Goal: Transaction & Acquisition: Purchase product/service

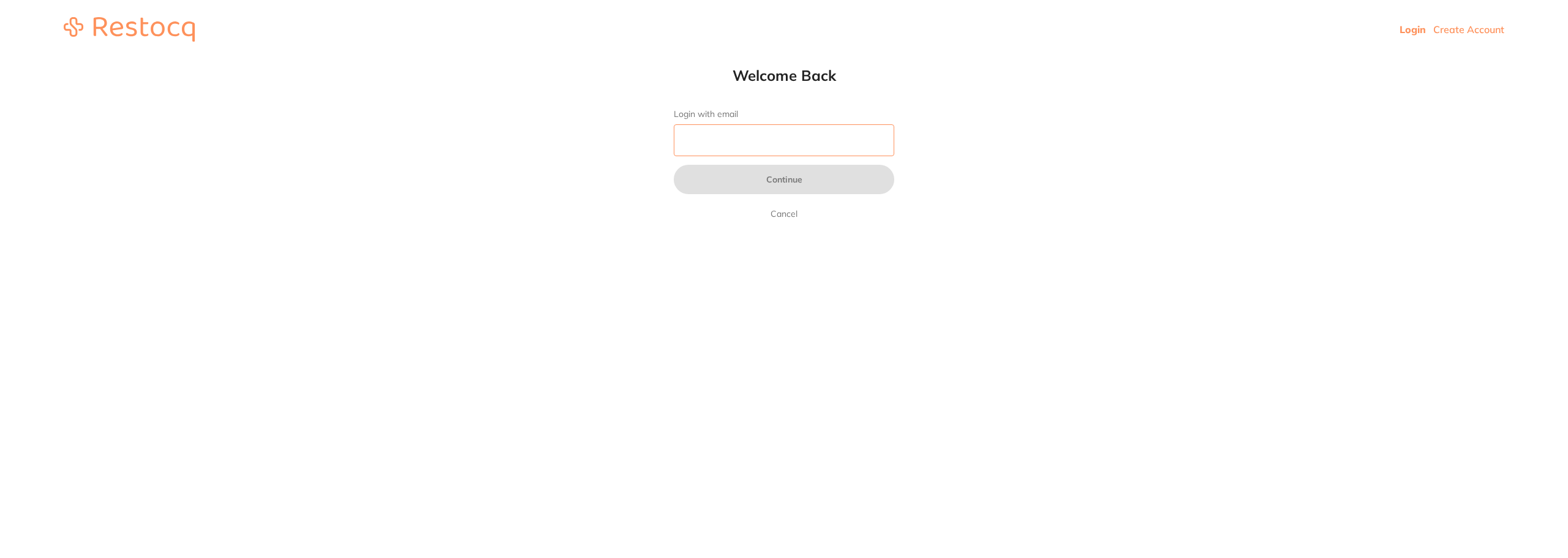
click at [730, 141] on input "Login with email" at bounding box center [784, 141] width 220 height 32
type input "[EMAIL_ADDRESS][DOMAIN_NAME]"
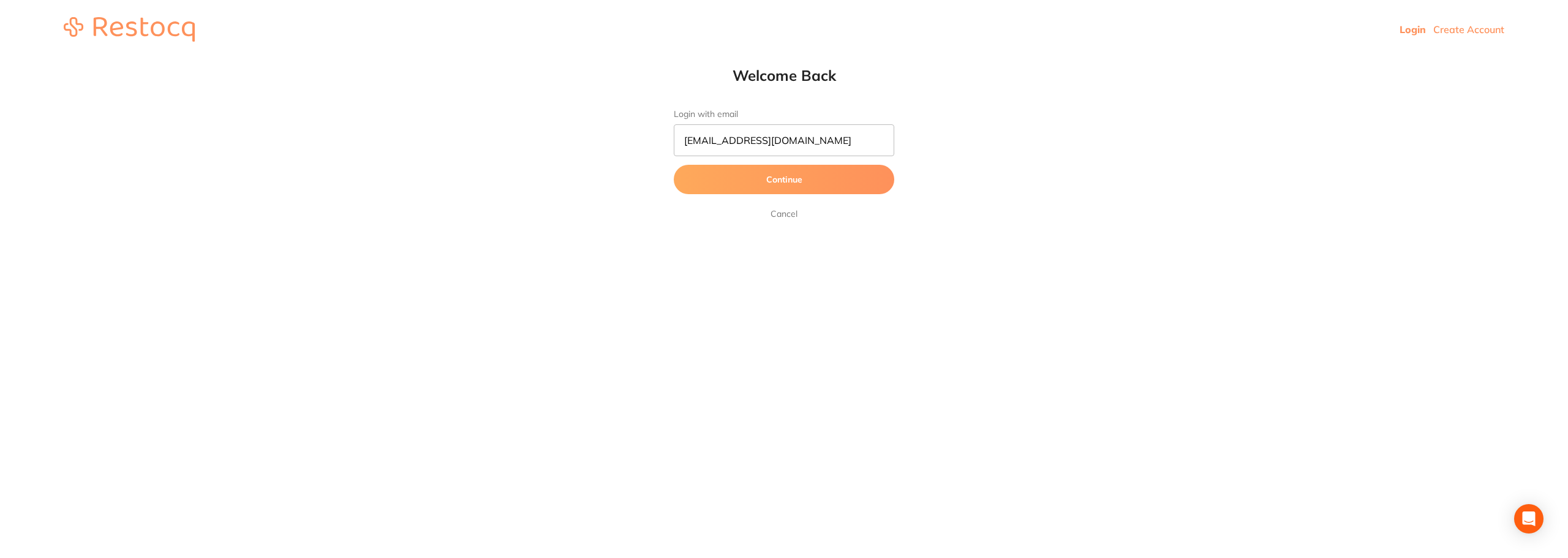
click at [792, 198] on form "Login with email [EMAIL_ADDRESS][DOMAIN_NAME] Continue Cancel" at bounding box center [784, 165] width 220 height 112
click at [786, 177] on button "Continue" at bounding box center [784, 179] width 220 height 29
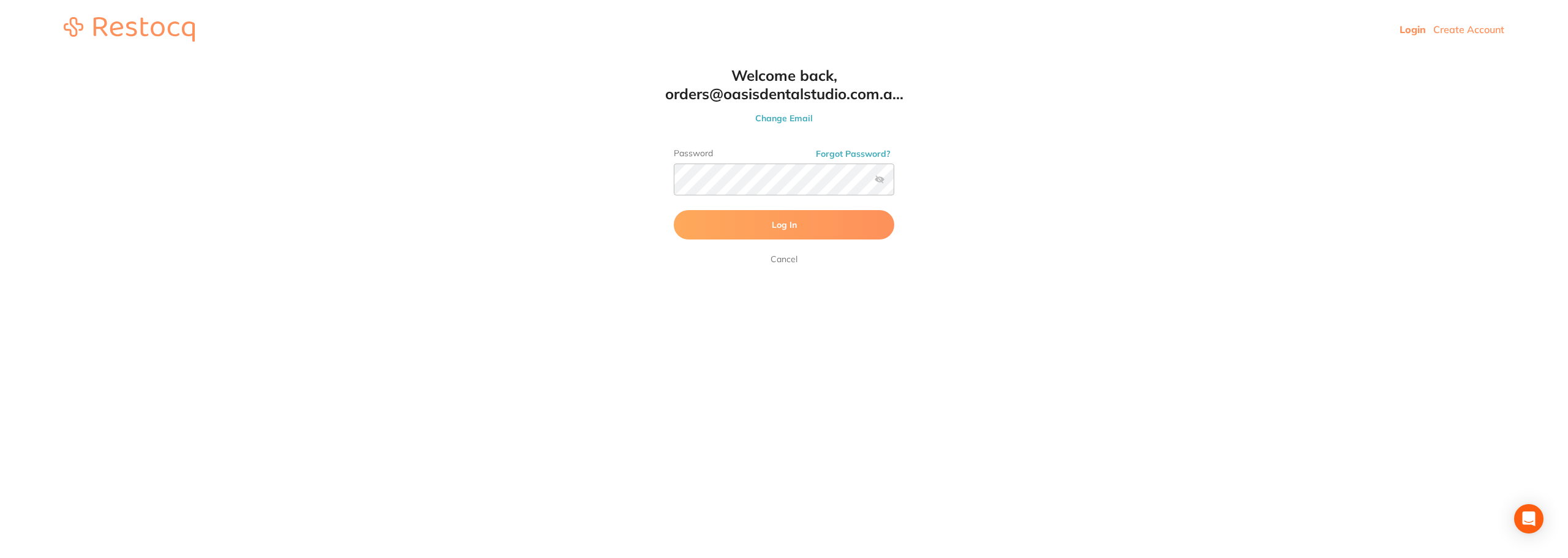
click at [792, 224] on span "Log In" at bounding box center [784, 225] width 25 height 11
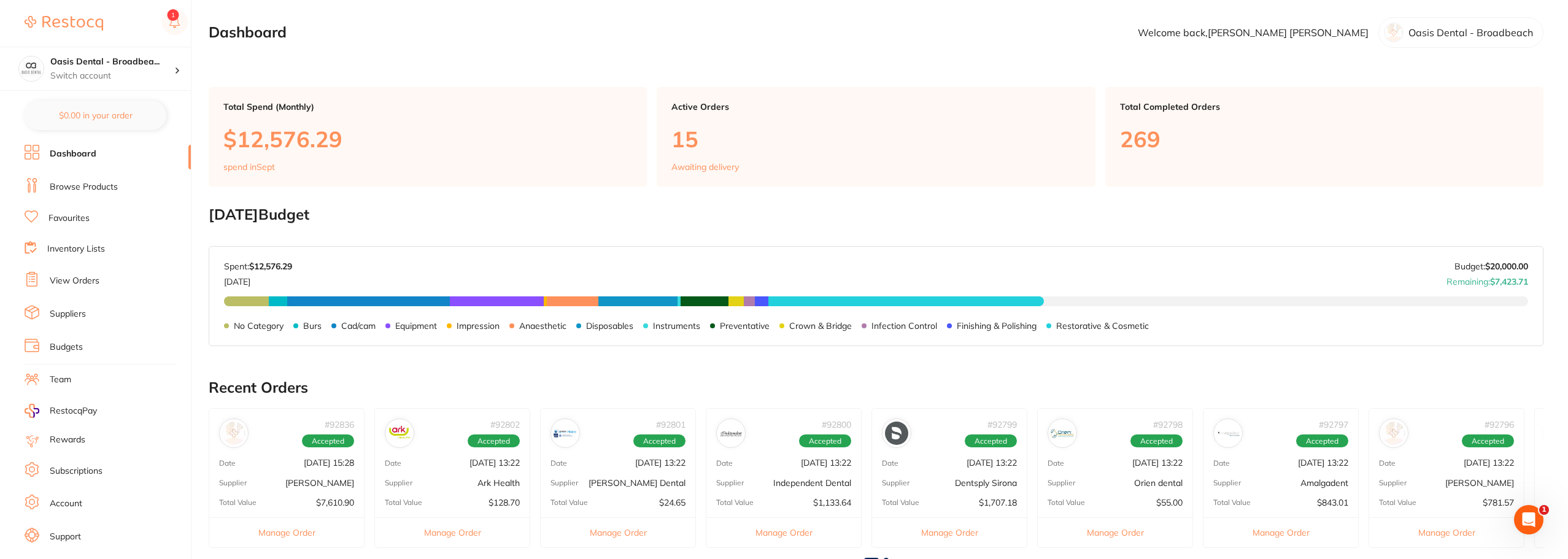
click at [88, 188] on link "Browse Products" at bounding box center [83, 188] width 68 height 12
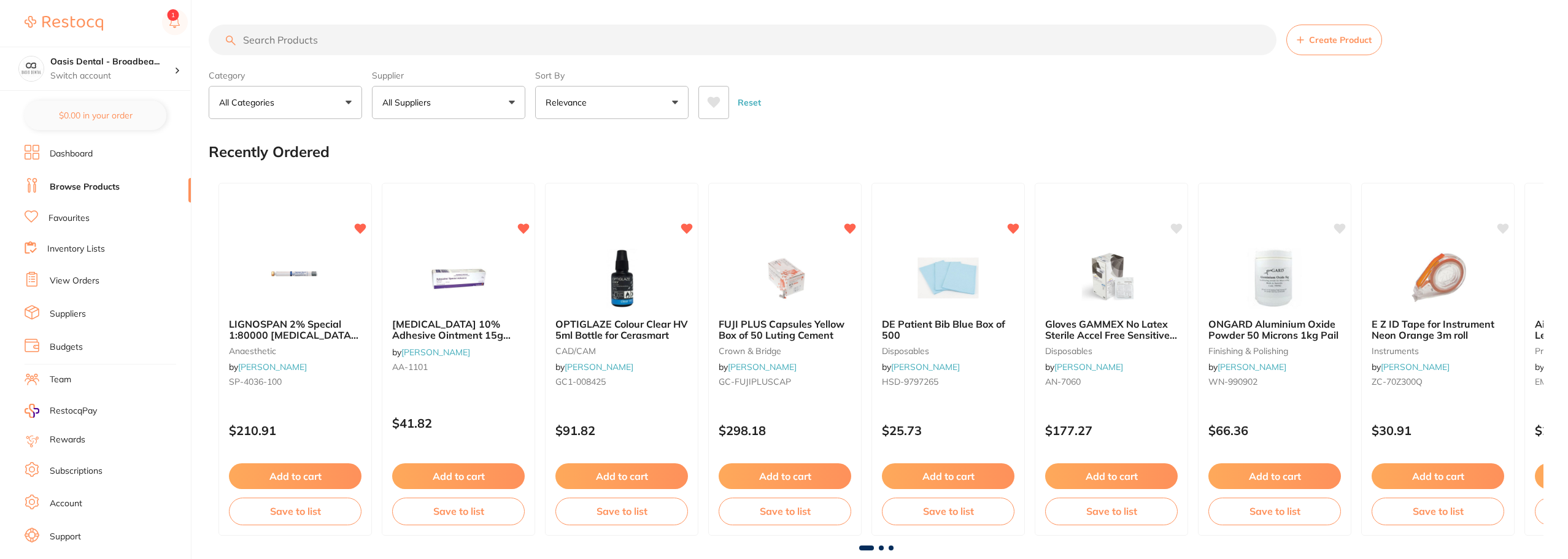
click at [92, 285] on link "View Orders" at bounding box center [74, 281] width 49 height 12
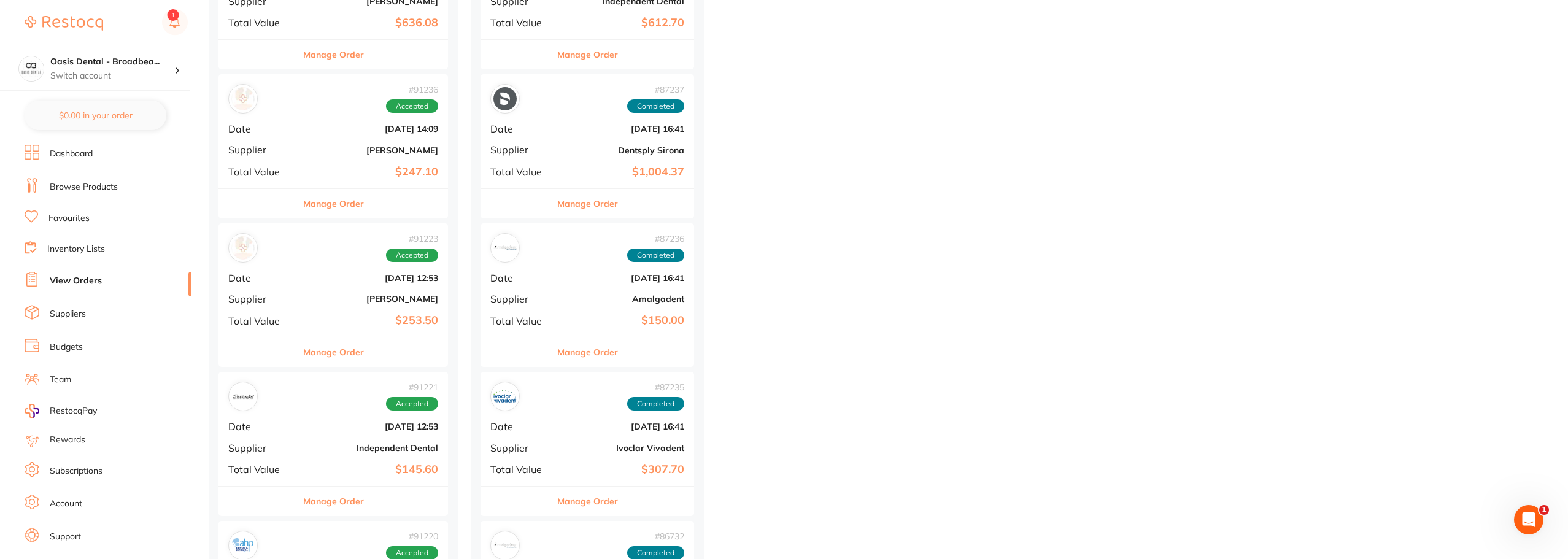
scroll to position [1412, 0]
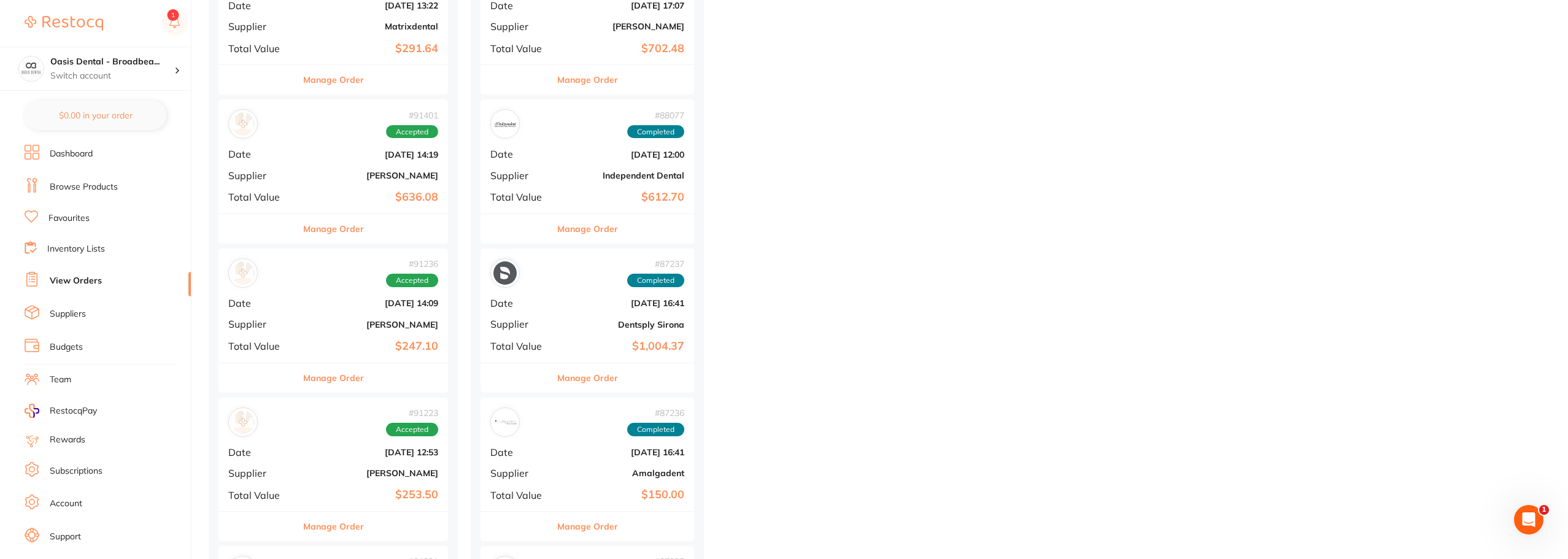
click at [87, 142] on section "Oasis Dental - Broadbea... Switch account Oasis Dental - Broadbeach $0.00 in yo…" at bounding box center [96, 279] width 192 height 559
click at [90, 151] on link "Dashboard" at bounding box center [70, 154] width 43 height 12
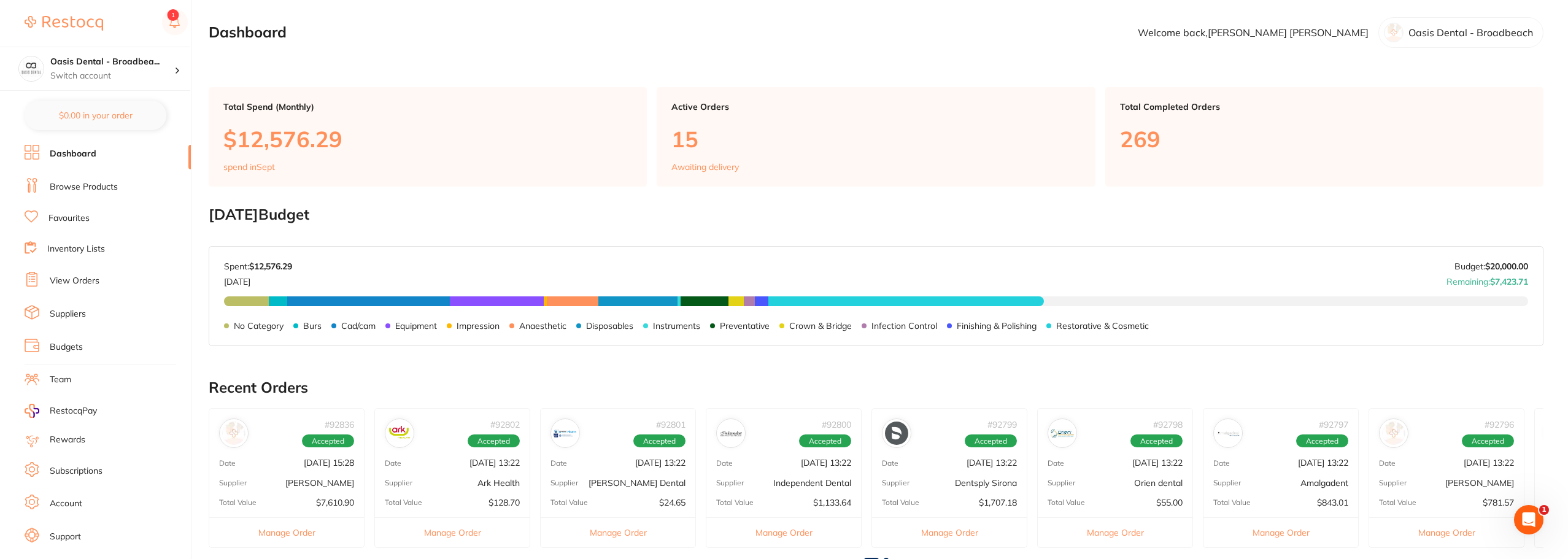
click at [110, 190] on link "Browse Products" at bounding box center [83, 188] width 68 height 12
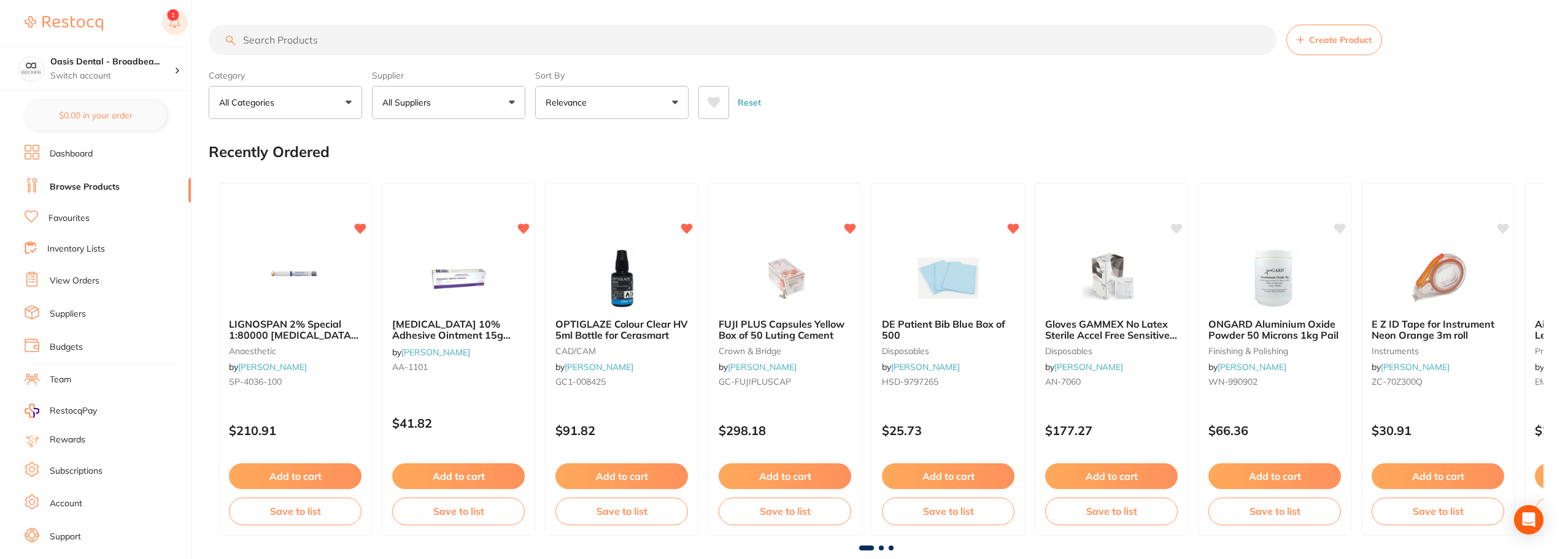
click at [175, 19] on button at bounding box center [174, 23] width 26 height 28
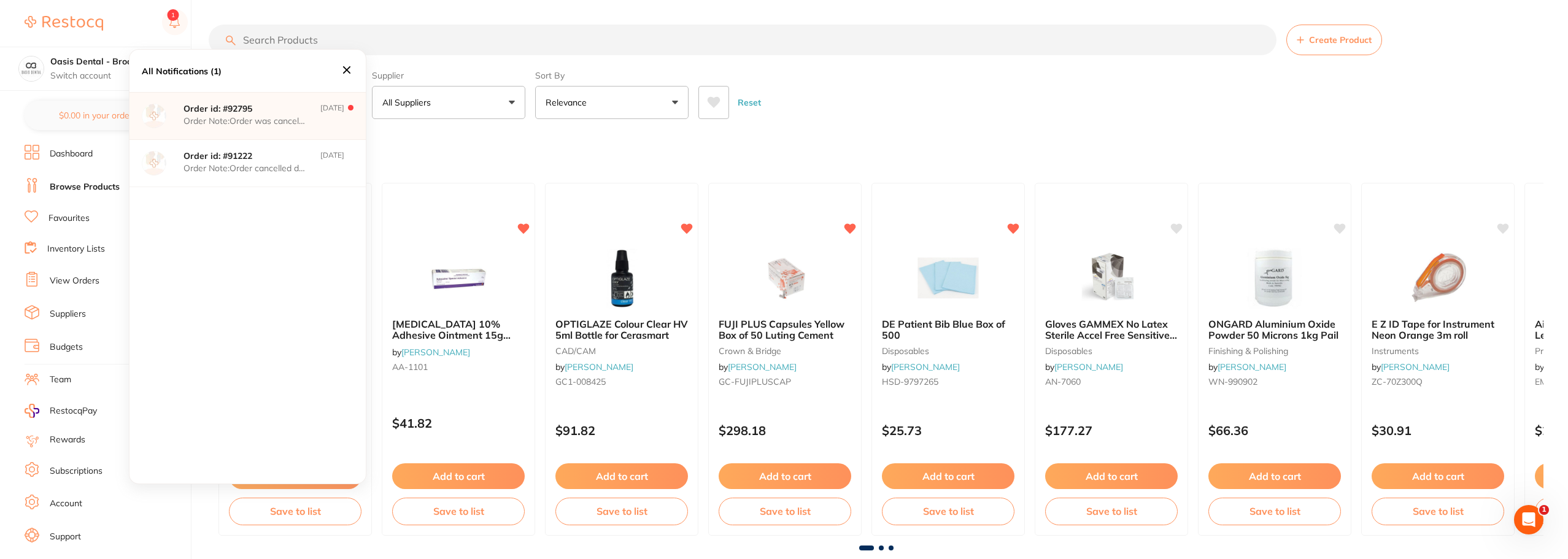
click at [267, 112] on p "Order id: # 92795" at bounding box center [245, 108] width 122 height 10
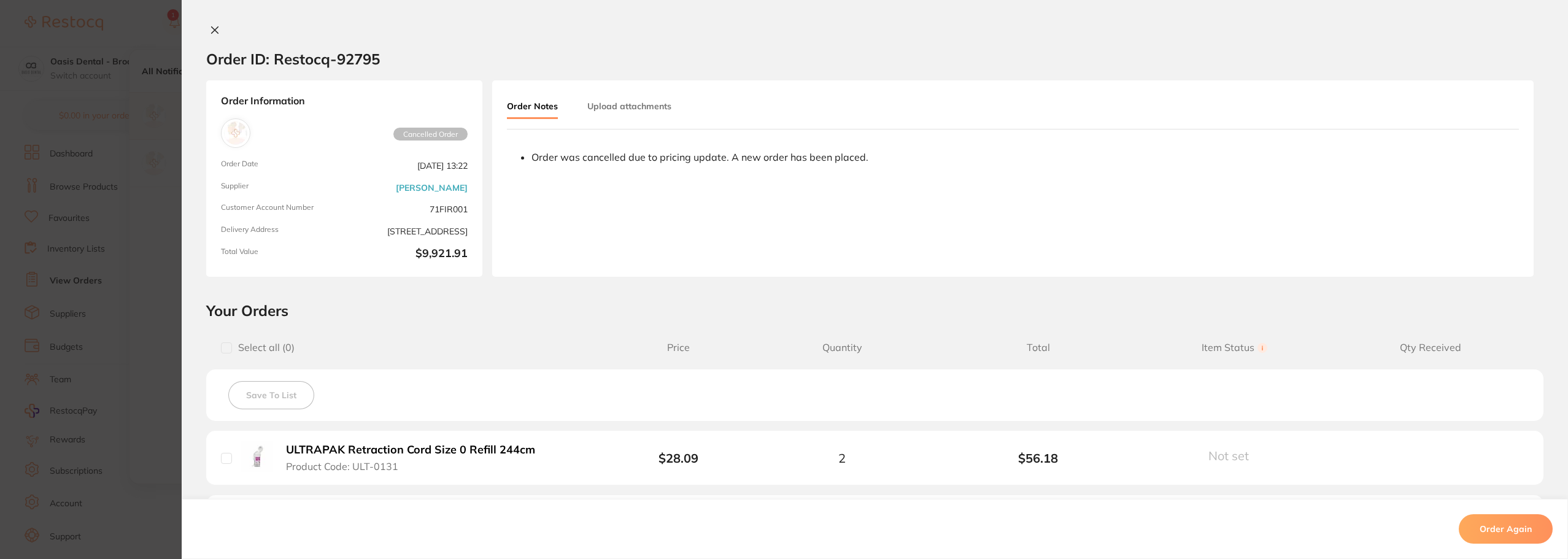
click at [212, 27] on icon at bounding box center [216, 31] width 7 height 7
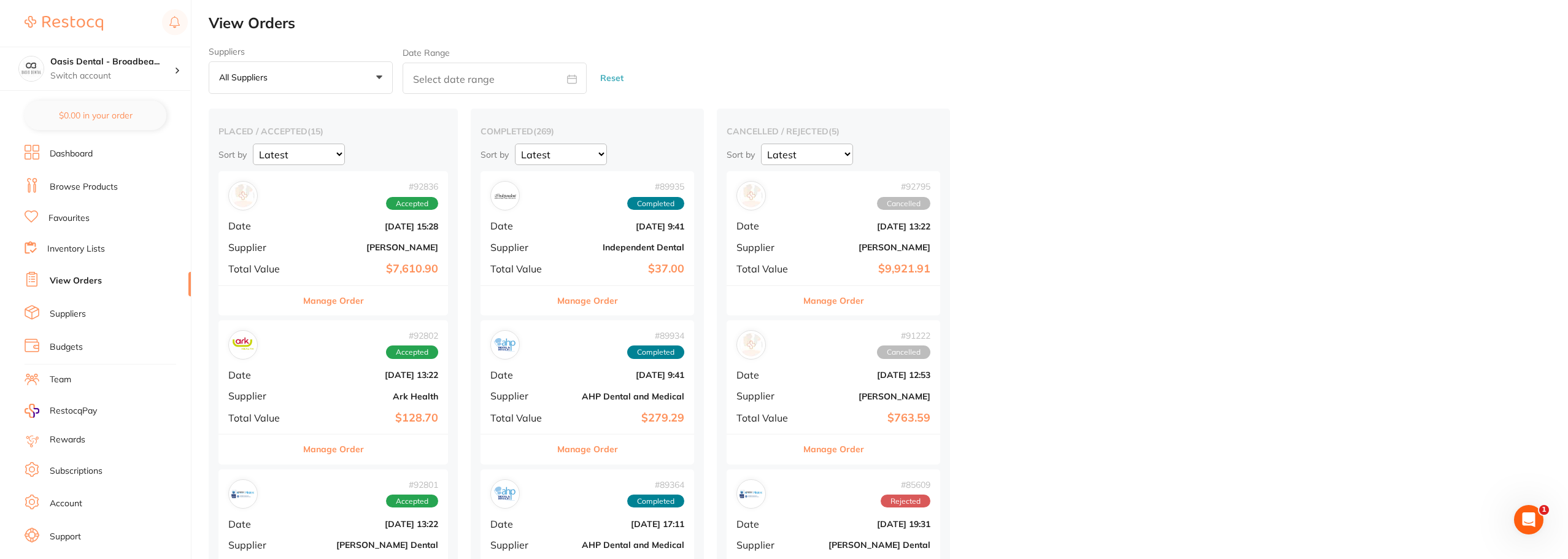
click at [84, 189] on link "Browse Products" at bounding box center [83, 188] width 68 height 12
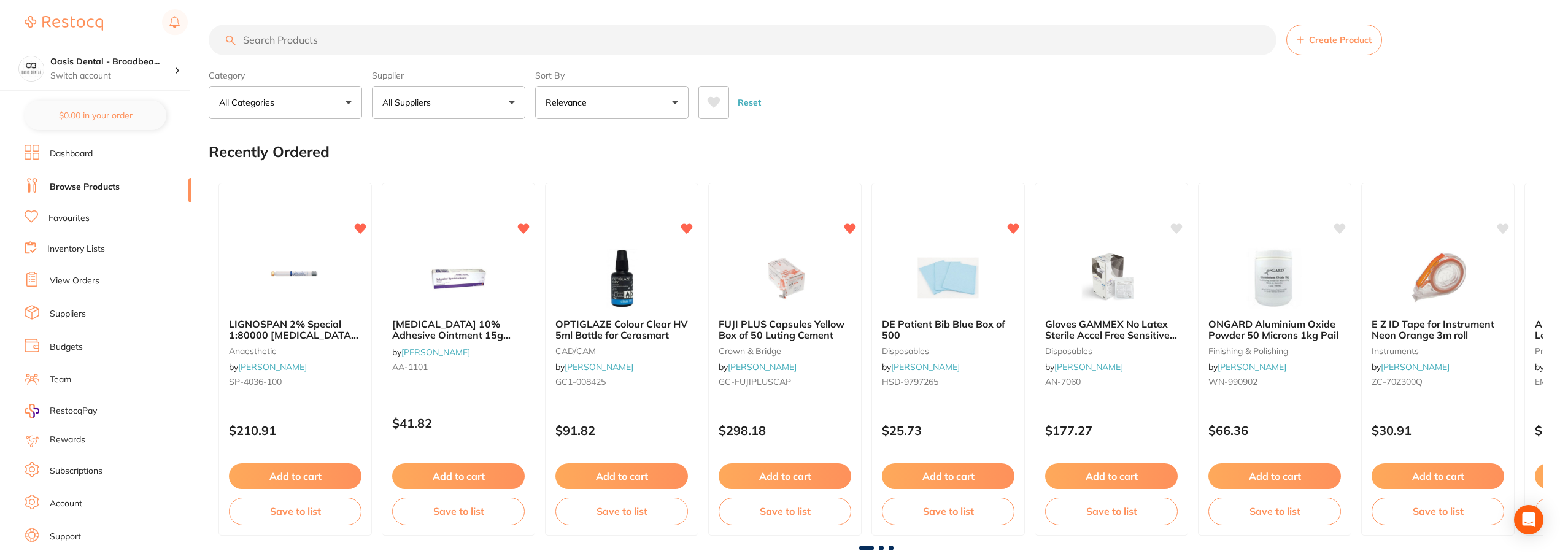
click at [359, 35] on input "search" at bounding box center [742, 40] width 1067 height 31
click at [315, 44] on input "search" at bounding box center [742, 40] width 1067 height 31
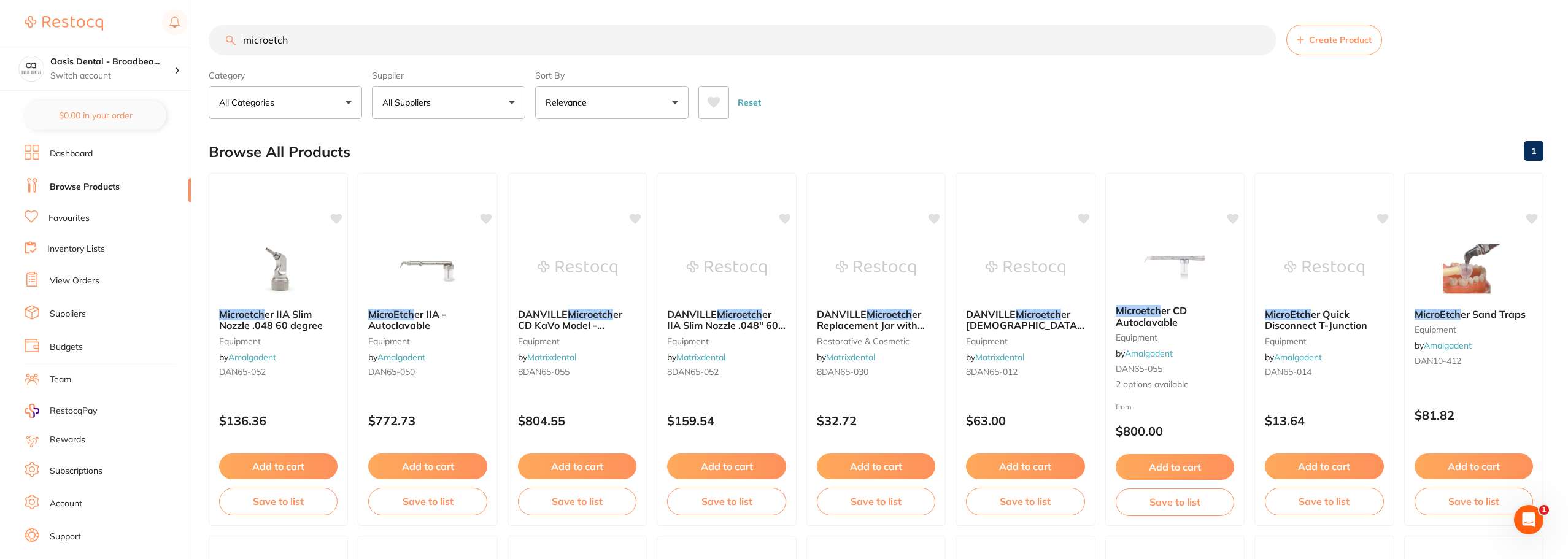
click at [455, 85] on div "Supplier All Suppliers All Suppliers Amalgadent Matrixdental Clear" at bounding box center [449, 92] width 153 height 54
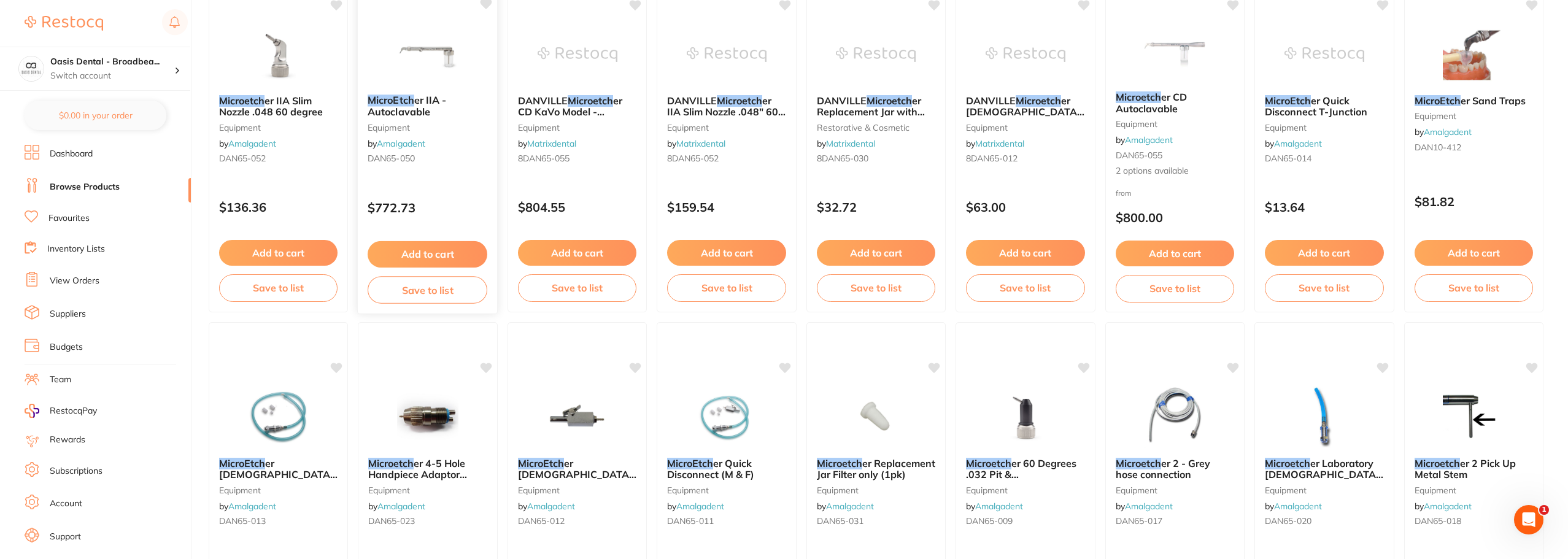
scroll to position [122, 0]
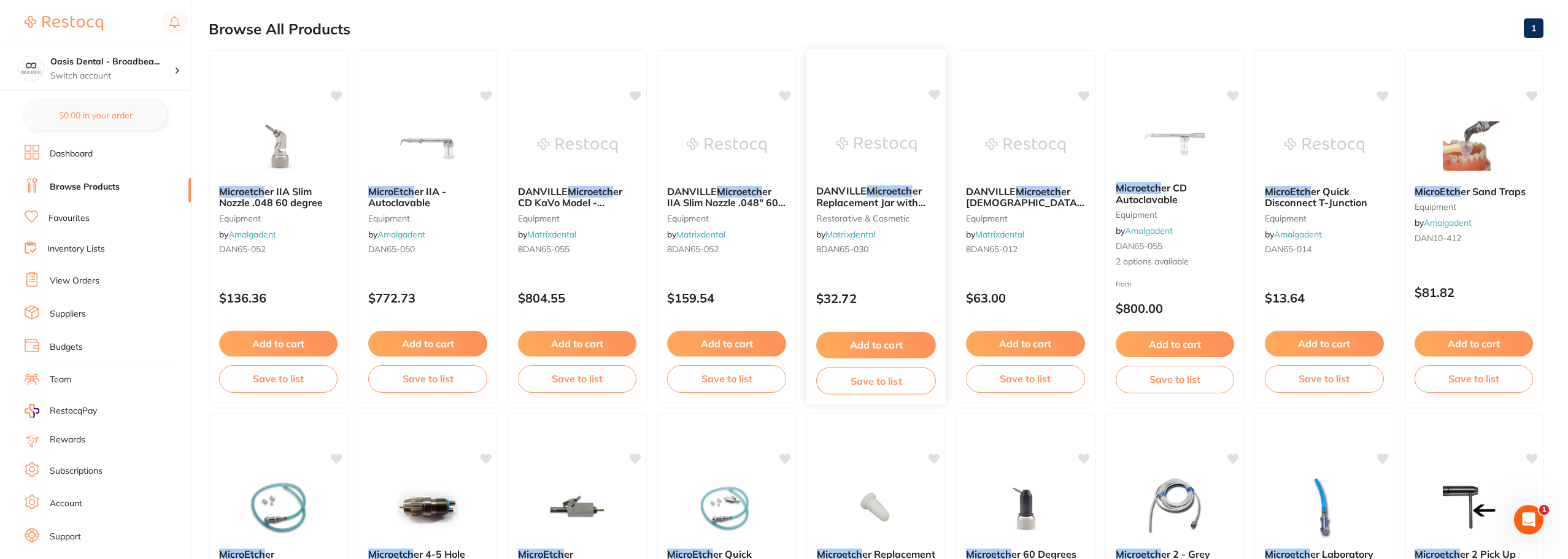
click at [843, 155] on img at bounding box center [876, 144] width 80 height 62
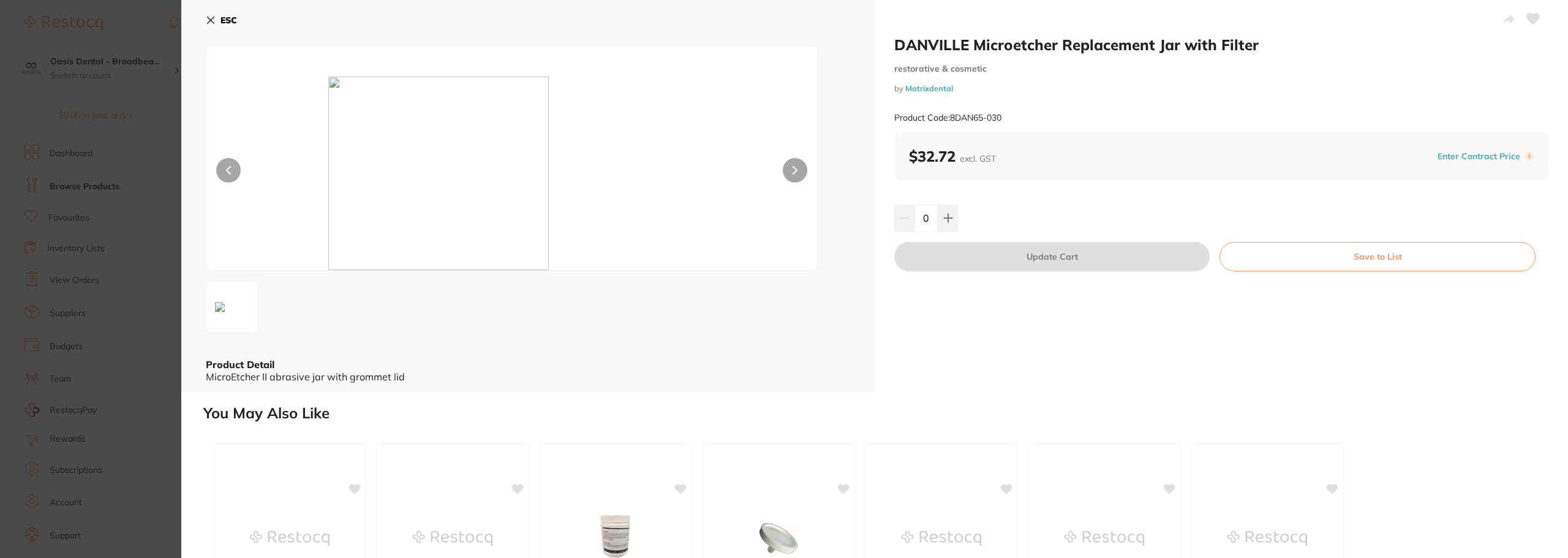
click at [215, 18] on icon at bounding box center [210, 19] width 10 height 10
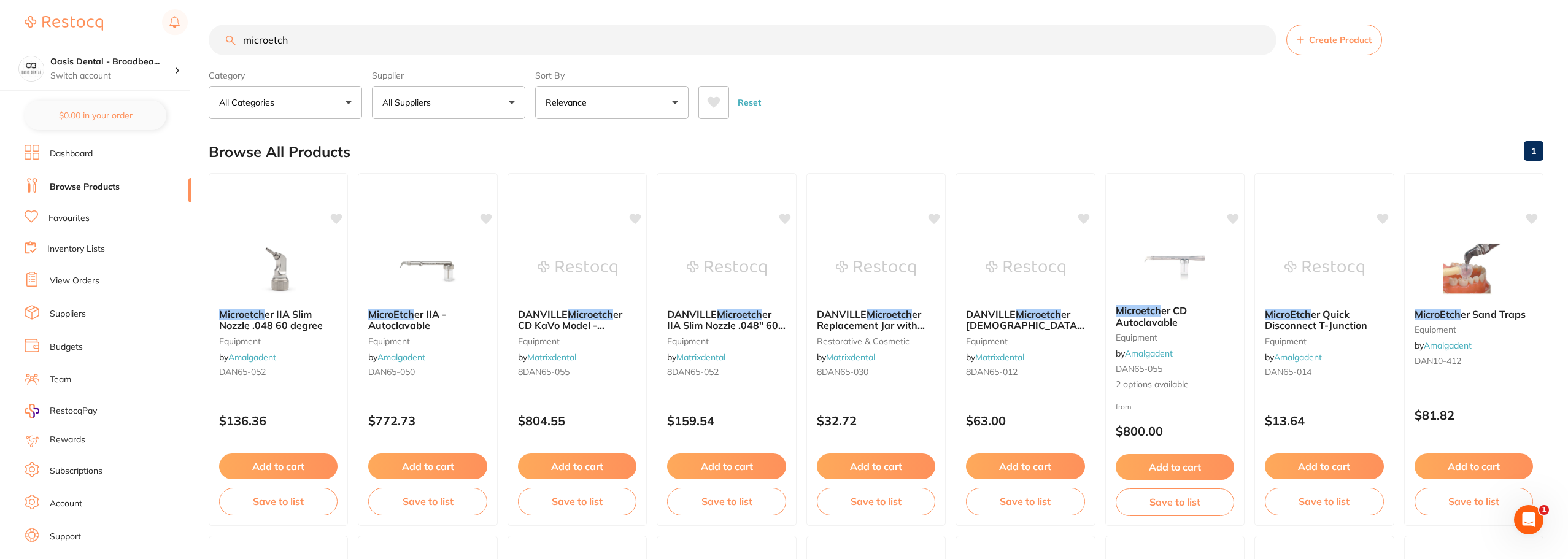
click at [343, 40] on input "microetch" at bounding box center [742, 40] width 1067 height 31
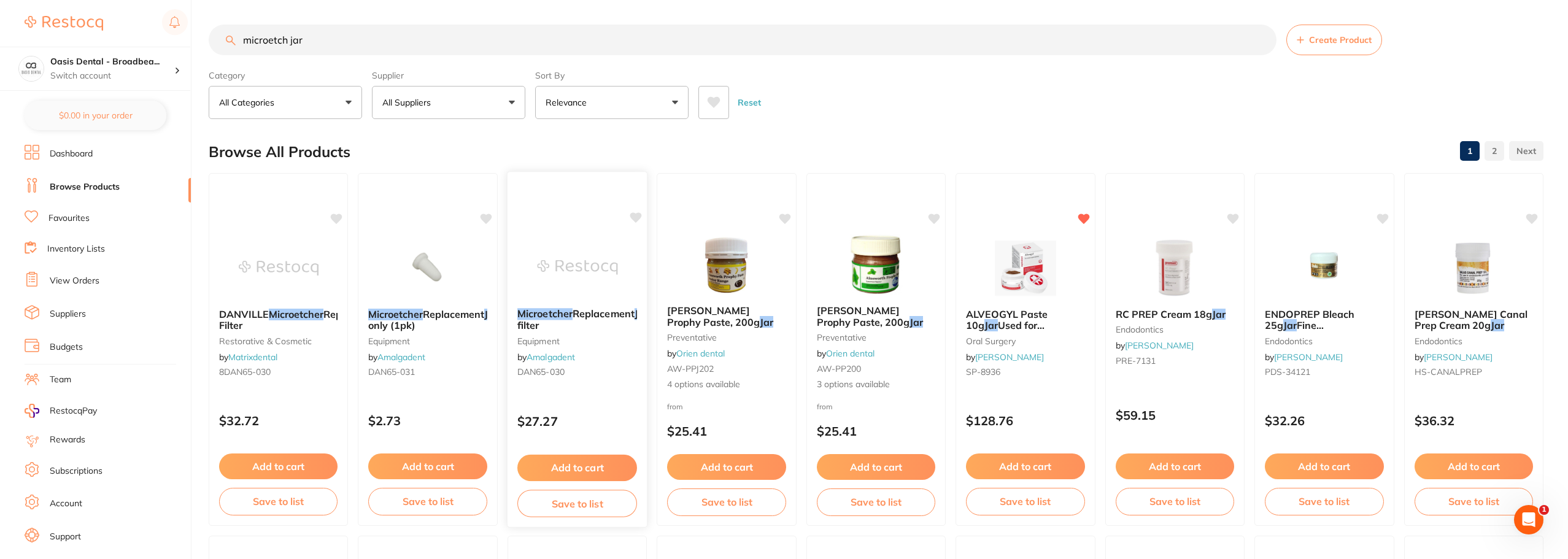
type input "microetch jar"
click at [577, 267] on img at bounding box center [576, 267] width 80 height 62
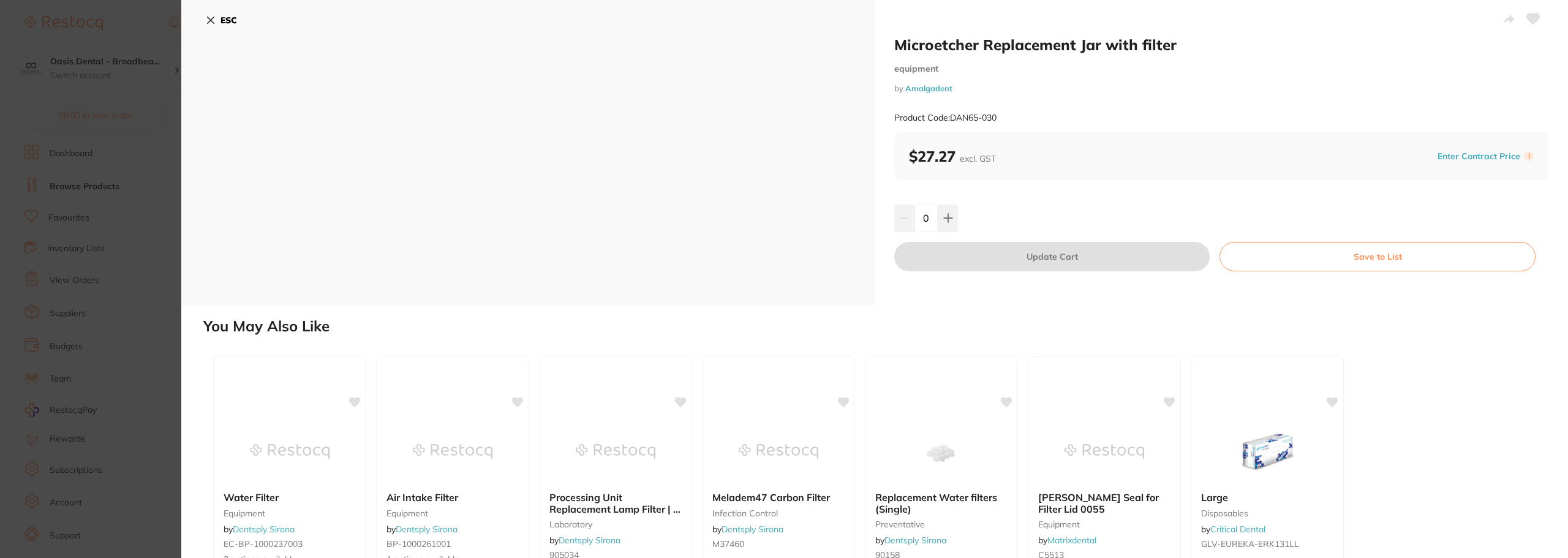
click at [213, 18] on icon at bounding box center [211, 21] width 7 height 7
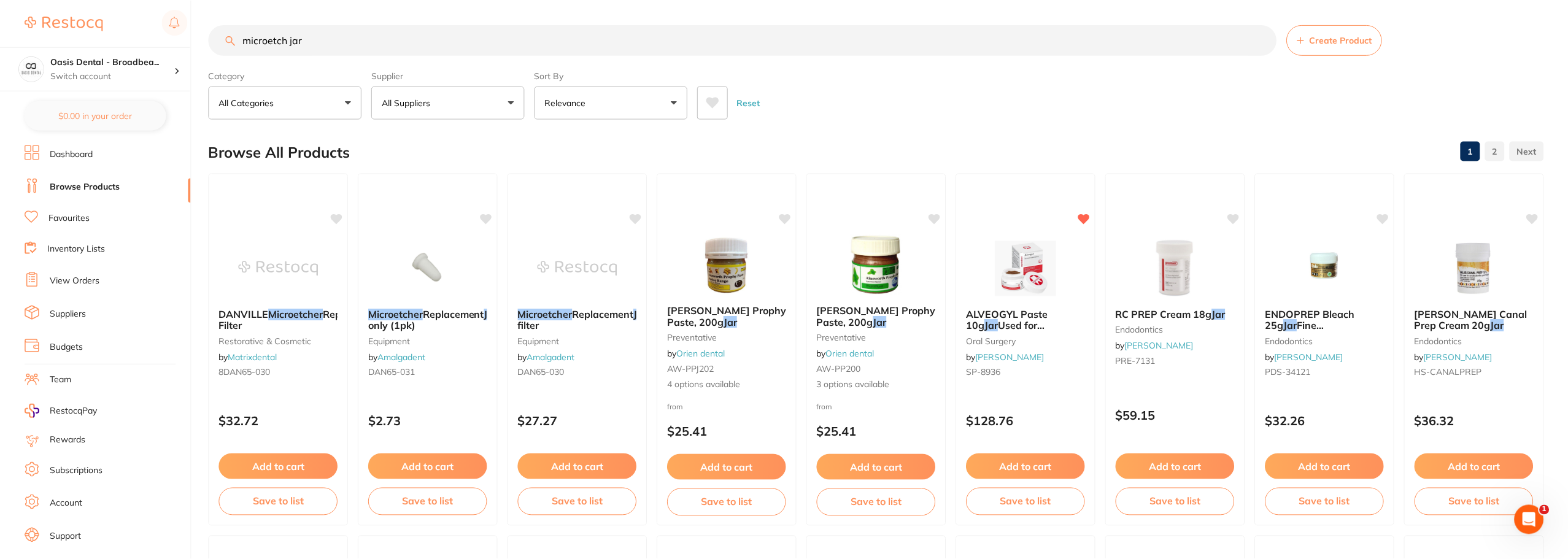
scroll to position [1, 0]
